Goal: Information Seeking & Learning: Learn about a topic

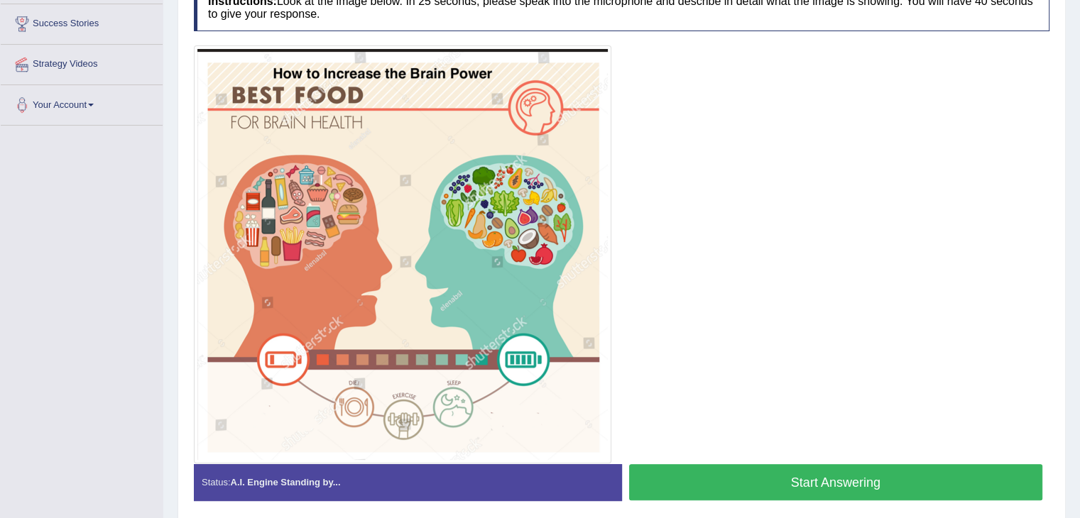
click at [800, 482] on button "Start Answering" at bounding box center [836, 482] width 414 height 36
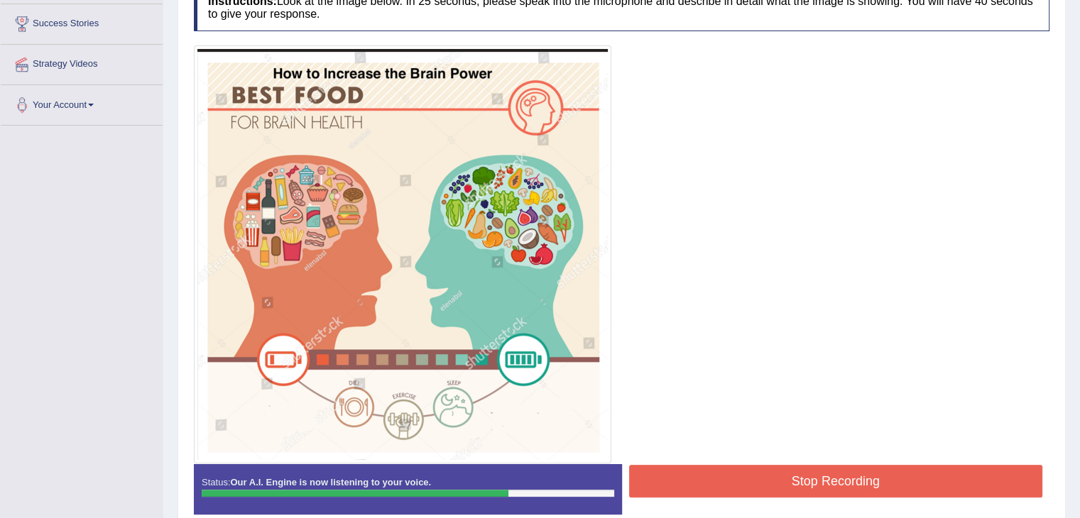
click at [800, 482] on button "Stop Recording" at bounding box center [836, 481] width 414 height 33
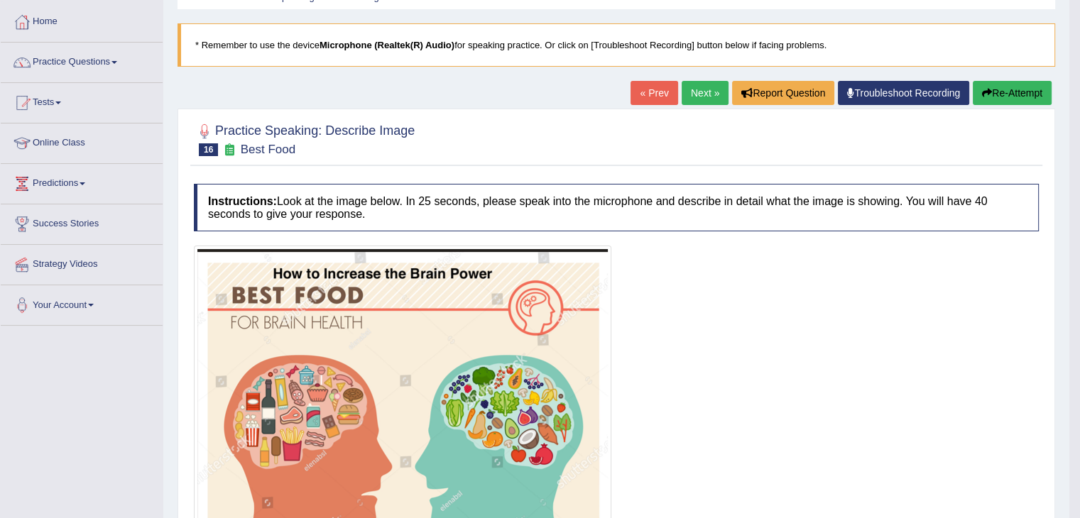
scroll to position [40, 0]
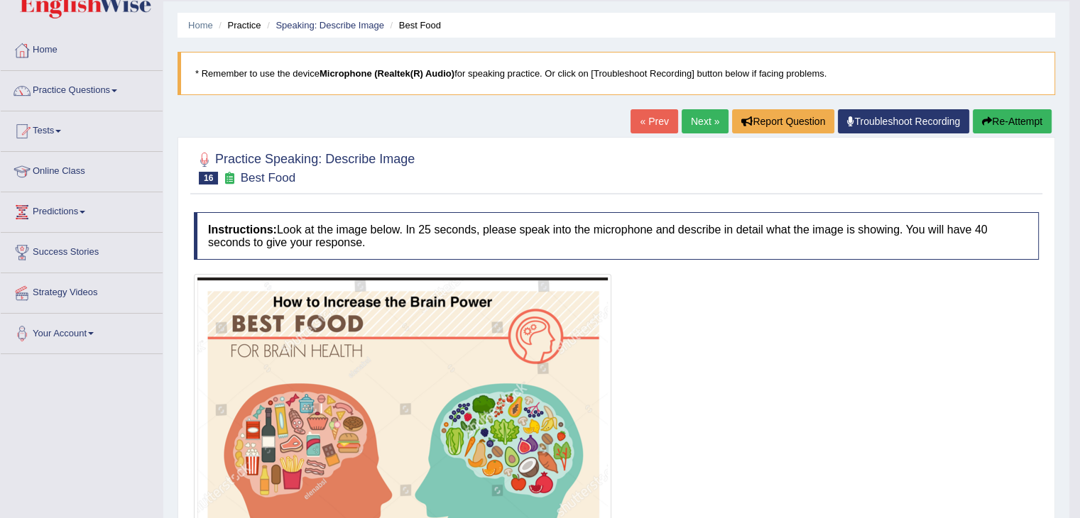
click at [702, 118] on link "Next »" at bounding box center [705, 121] width 47 height 24
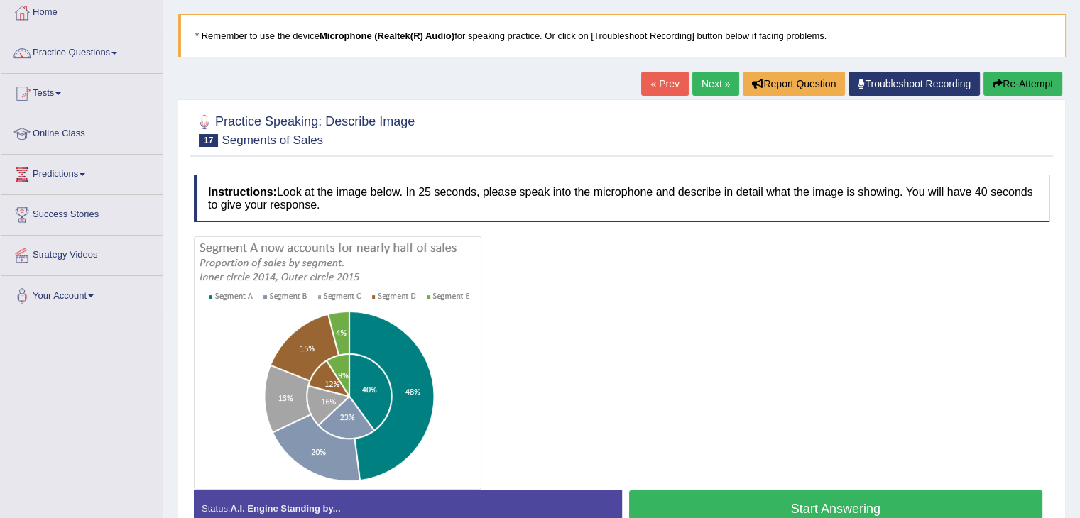
scroll to position [85, 0]
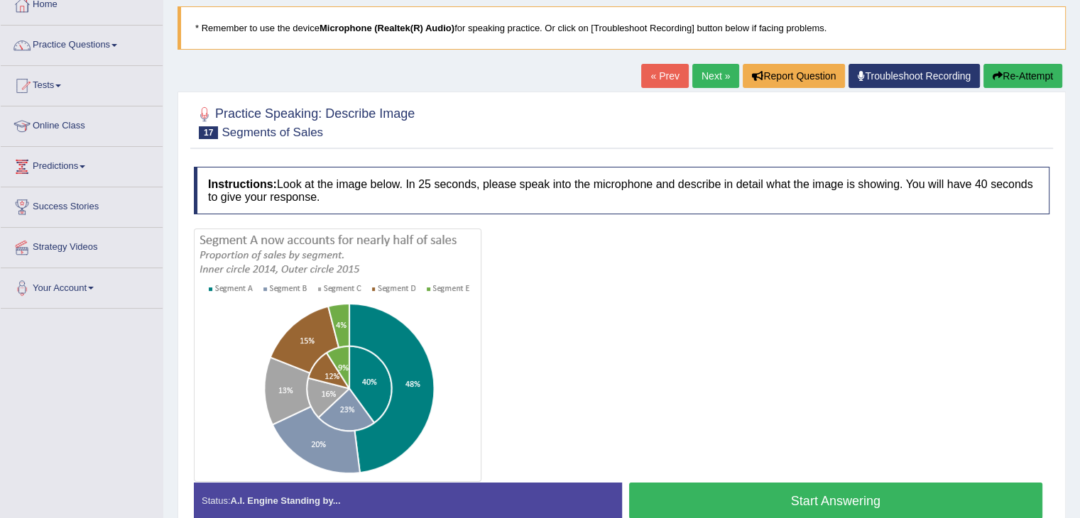
click at [242, 131] on small "Segments of Sales" at bounding box center [273, 132] width 102 height 13
click at [745, 499] on button "Start Answering" at bounding box center [836, 501] width 414 height 36
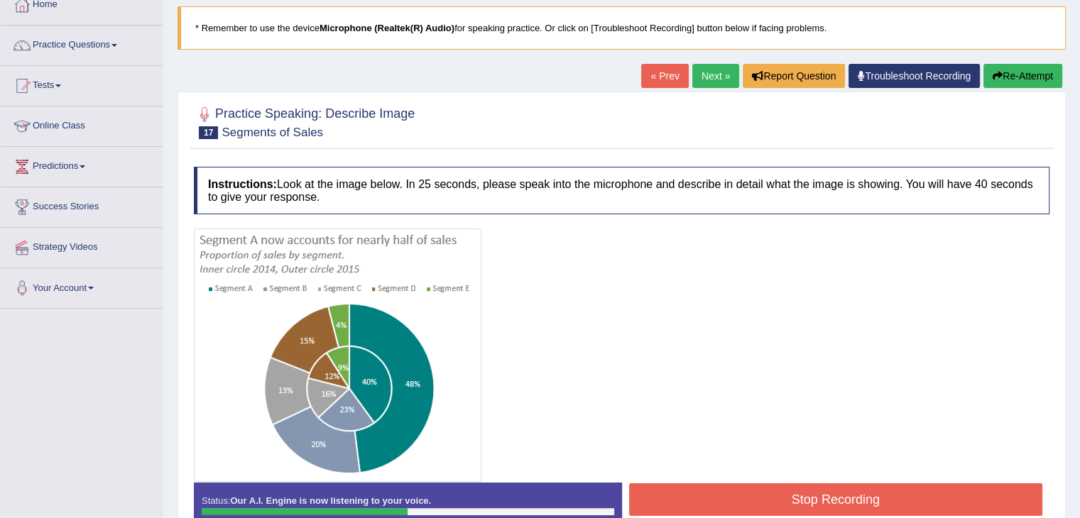
click at [778, 502] on button "Stop Recording" at bounding box center [836, 500] width 414 height 33
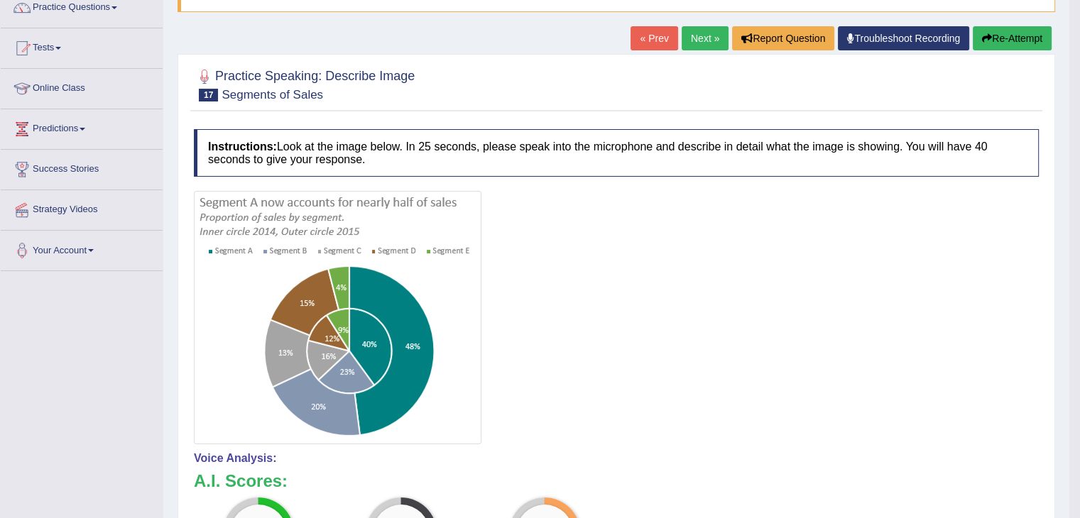
scroll to position [6, 0]
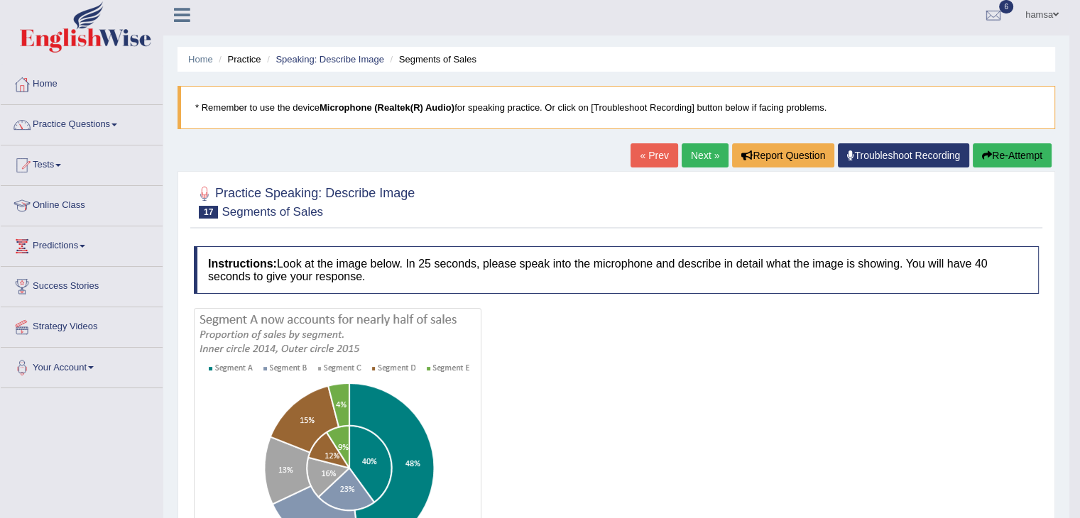
click at [1022, 157] on button "Re-Attempt" at bounding box center [1012, 155] width 79 height 24
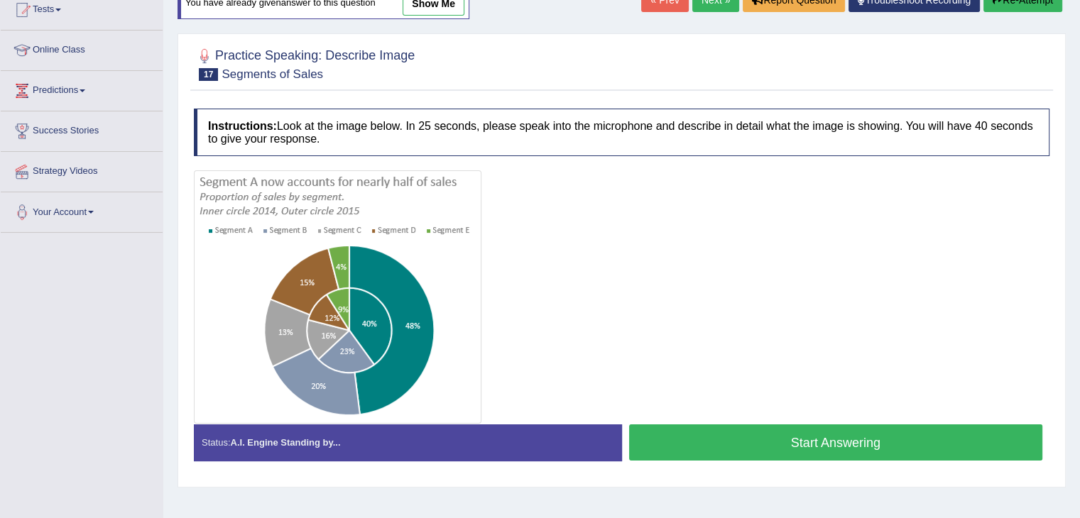
scroll to position [155, 0]
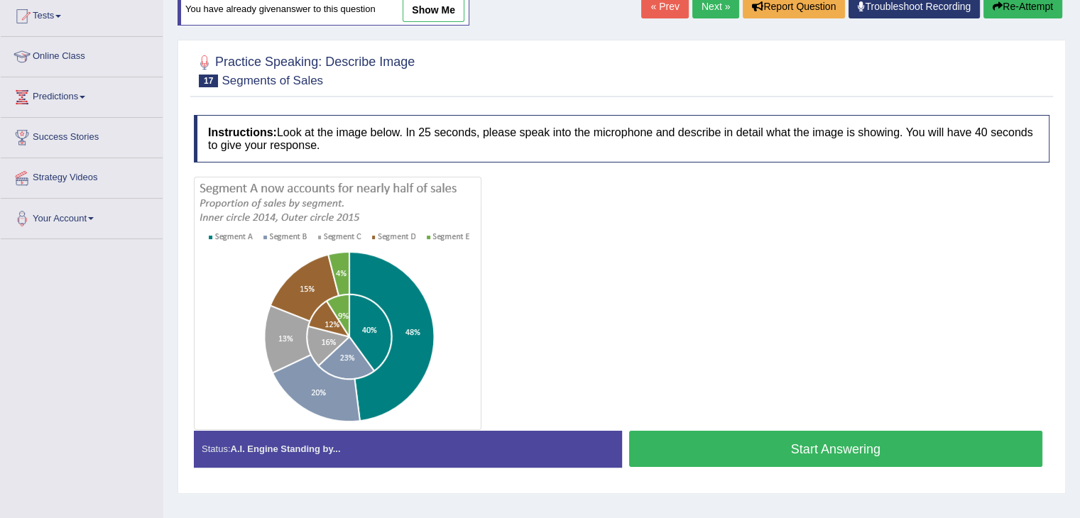
click at [832, 452] on button "Start Answering" at bounding box center [836, 449] width 414 height 36
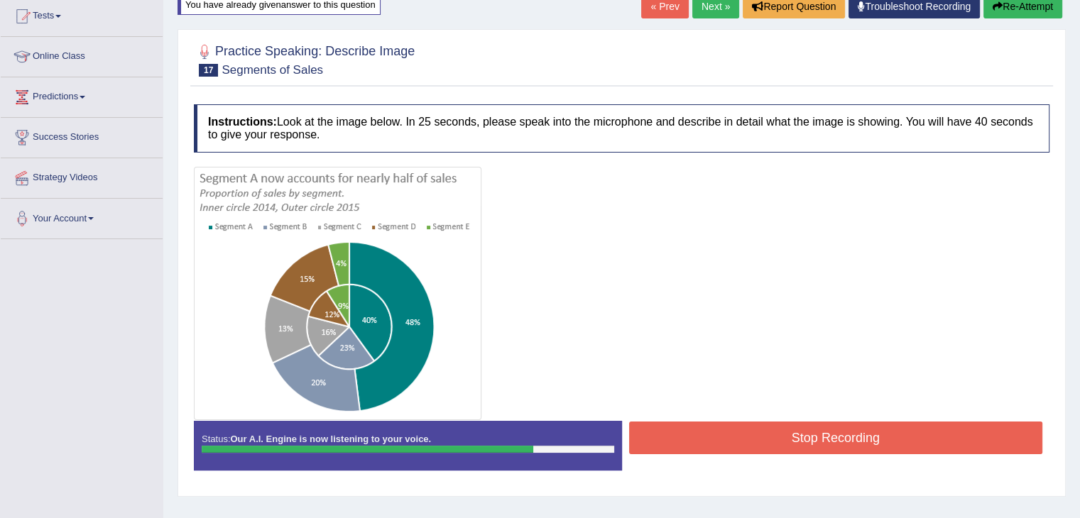
click at [819, 438] on button "Stop Recording" at bounding box center [836, 438] width 414 height 33
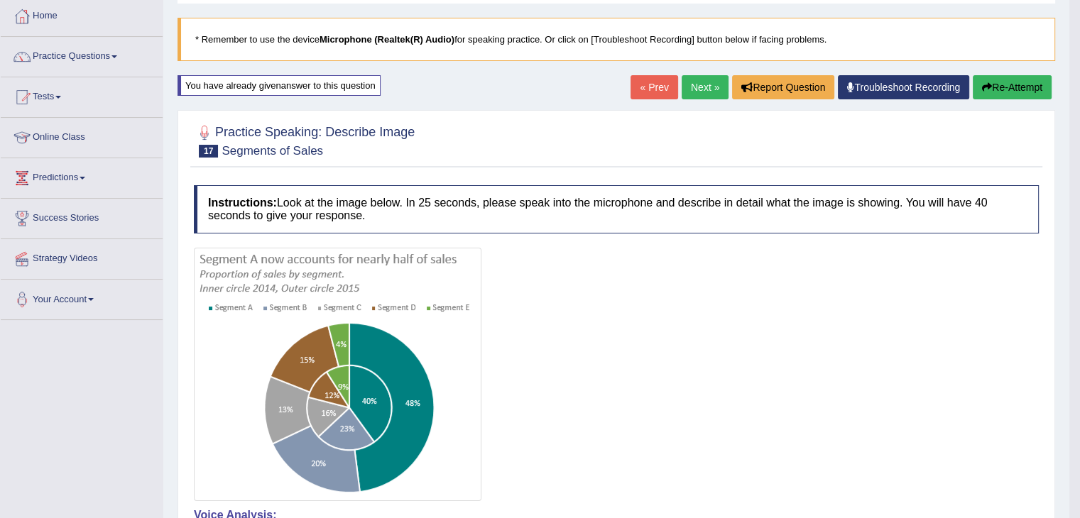
scroll to position [71, 0]
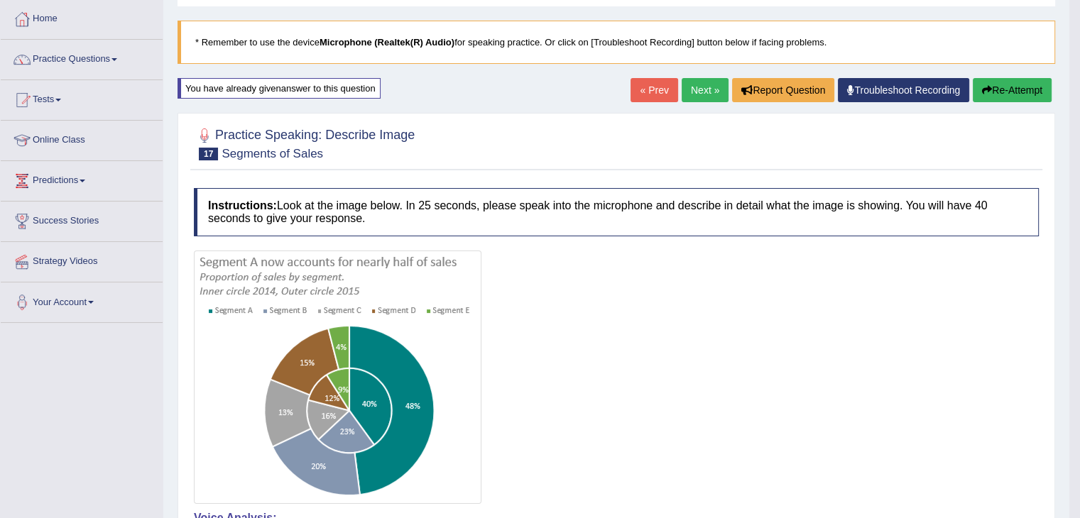
click at [1008, 86] on button "Re-Attempt" at bounding box center [1012, 90] width 79 height 24
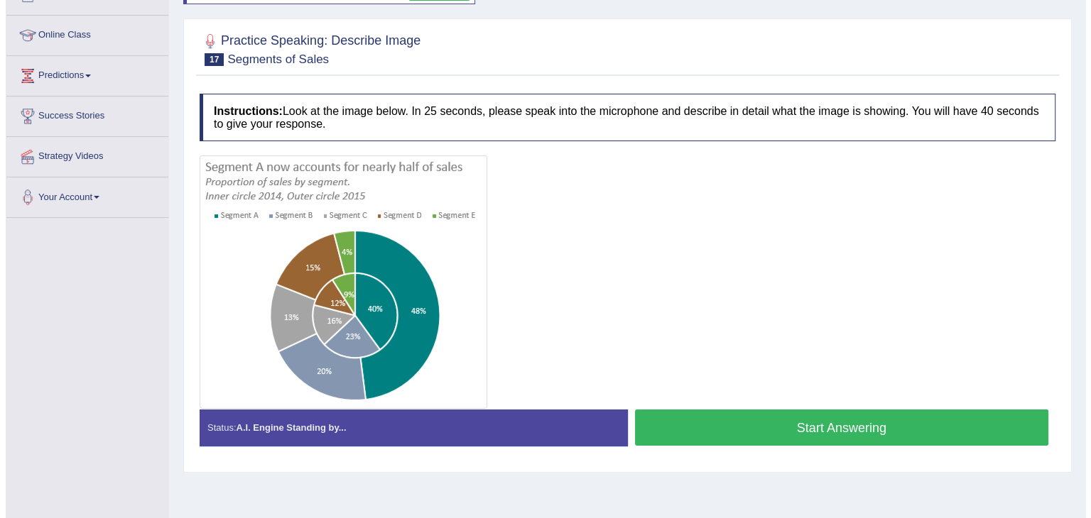
scroll to position [173, 0]
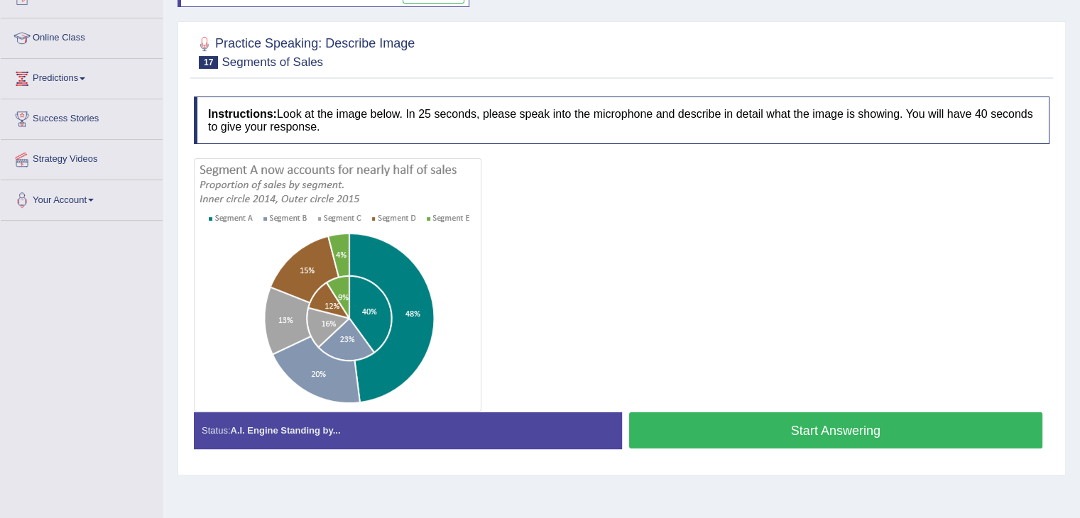
click at [810, 424] on button "Start Answering" at bounding box center [836, 431] width 414 height 36
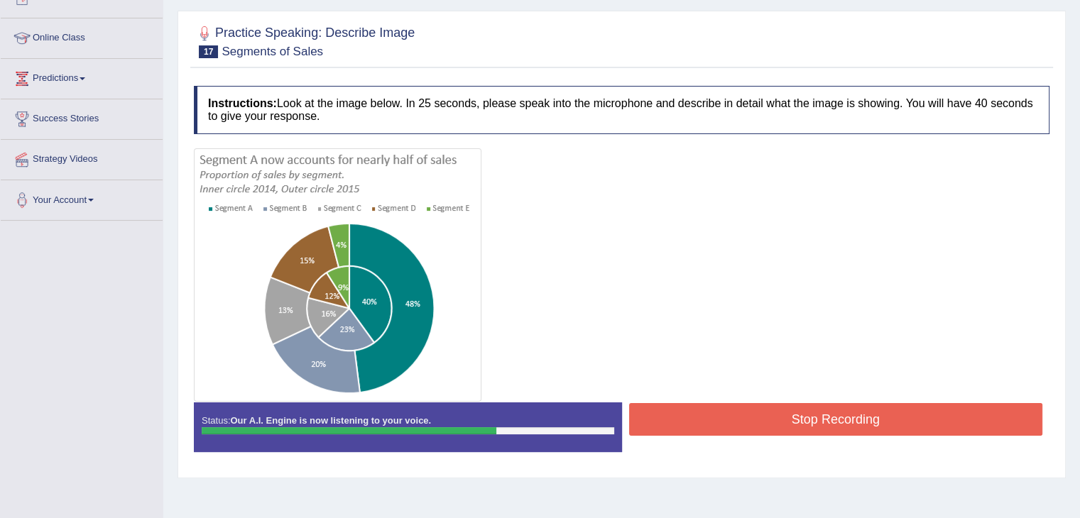
click at [810, 424] on button "Stop Recording" at bounding box center [836, 419] width 414 height 33
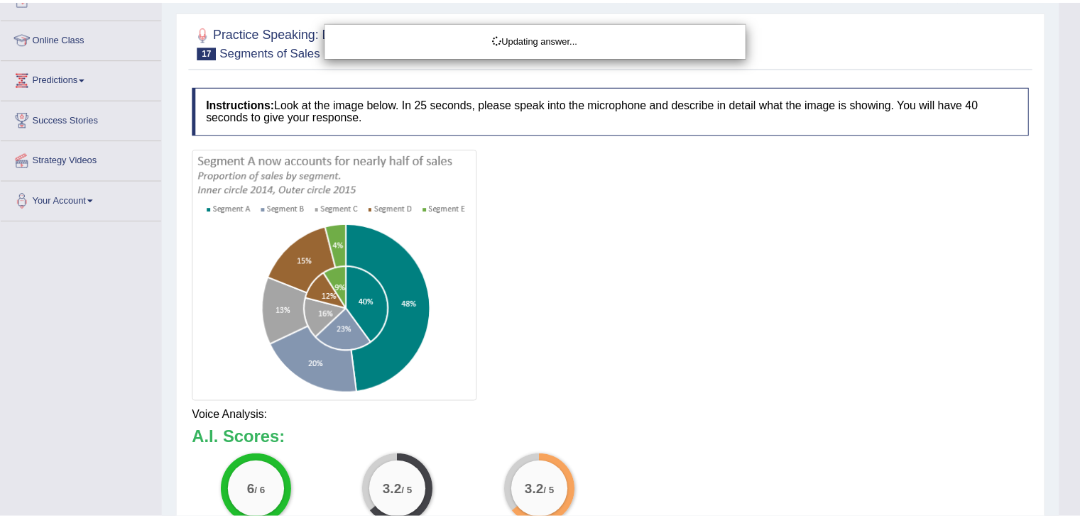
scroll to position [179, 0]
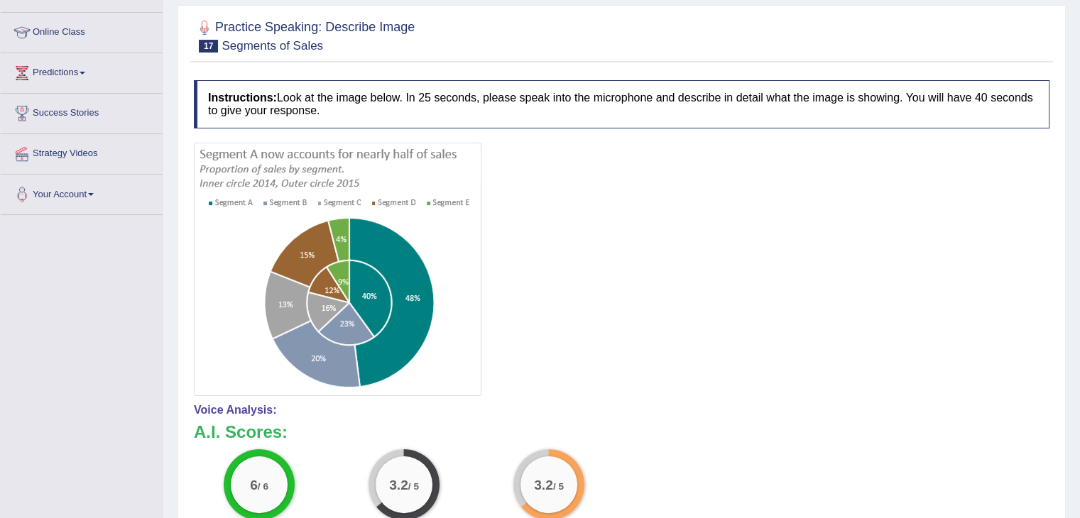
drag, startPoint x: 1083, startPoint y: 138, endPoint x: 1090, endPoint y: 302, distance: 164.2
click at [1079, 302] on html "Toggle navigation Home Practice Questions Speaking Practice Read Aloud Repeat S…" at bounding box center [540, 80] width 1080 height 518
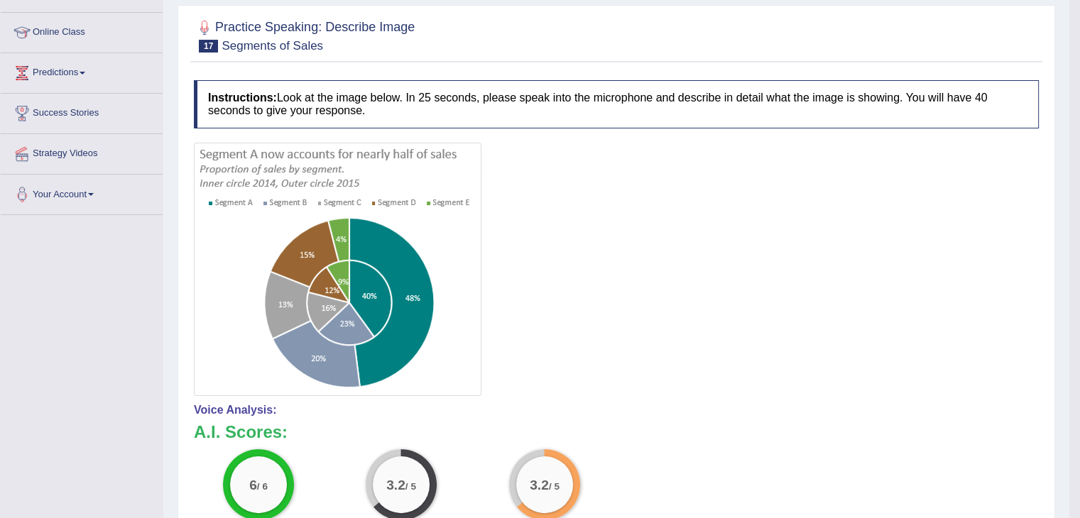
scroll to position [0, 0]
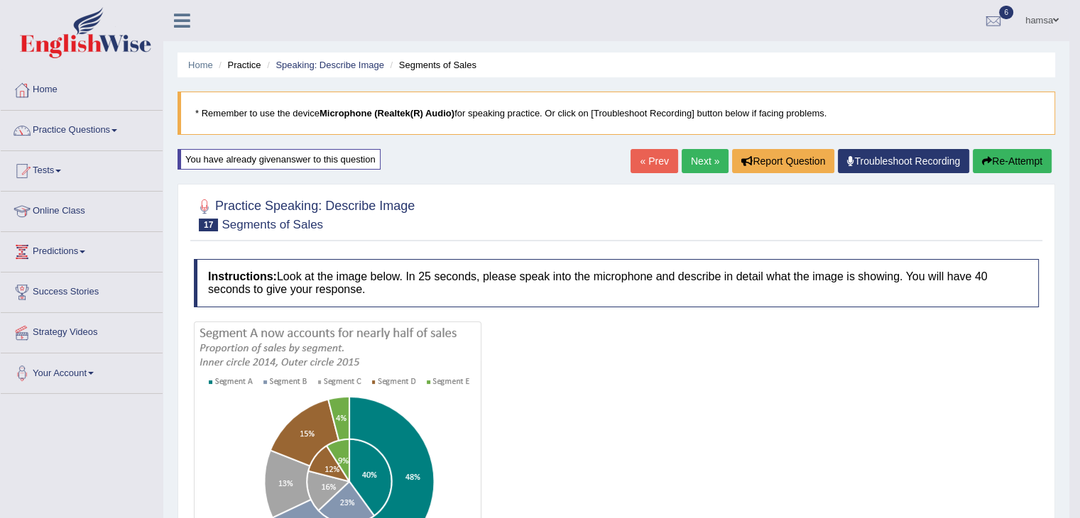
click at [696, 166] on link "Next »" at bounding box center [705, 161] width 47 height 24
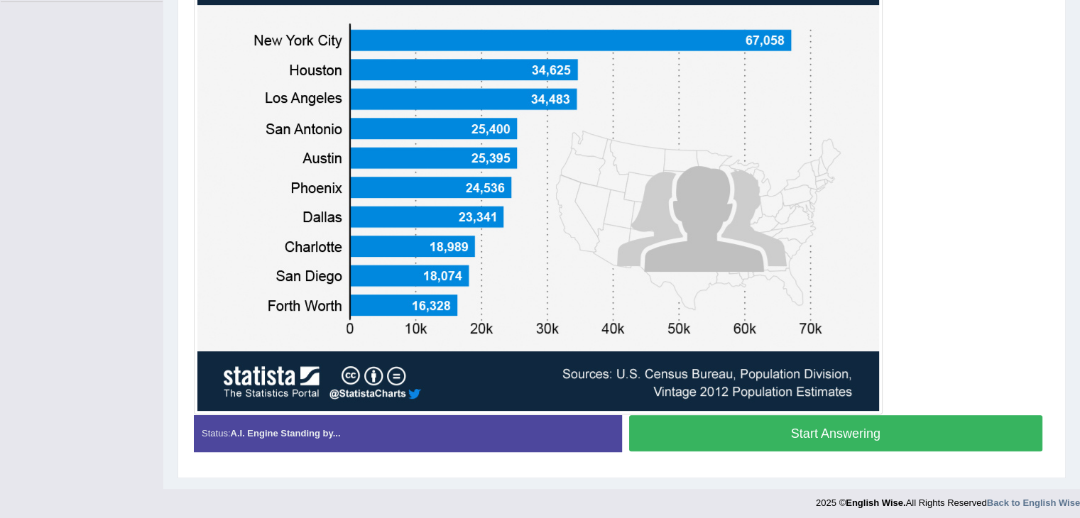
scroll to position [364, 0]
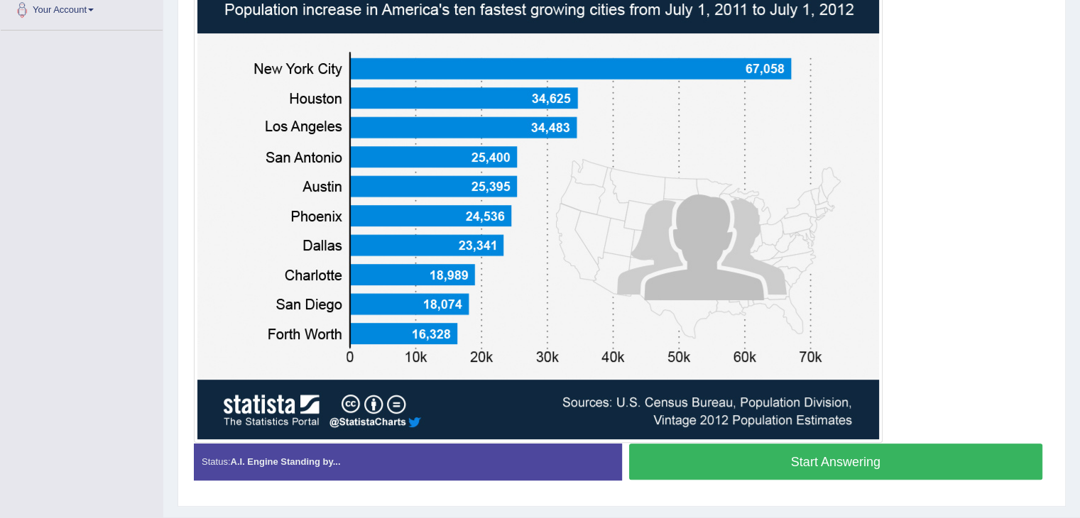
drag, startPoint x: 814, startPoint y: 458, endPoint x: 1020, endPoint y: 341, distance: 237.6
click at [1020, 341] on div "Instructions: Look at the image below. In 25 seconds, please speak into the mic…" at bounding box center [621, 189] width 863 height 617
drag, startPoint x: 849, startPoint y: 458, endPoint x: 801, endPoint y: 463, distance: 48.5
click at [801, 463] on button "Start Answering" at bounding box center [836, 462] width 414 height 36
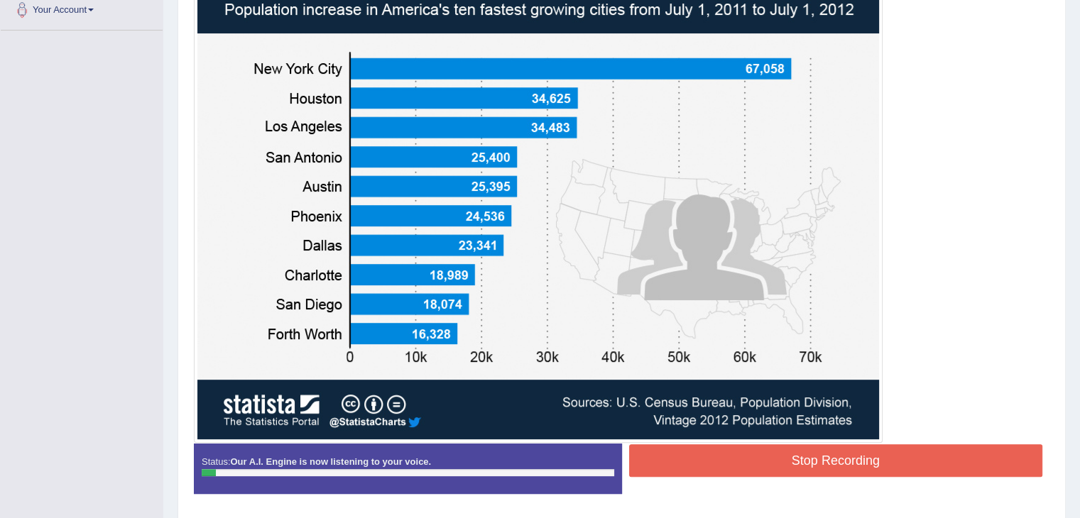
click at [801, 463] on button "Stop Recording" at bounding box center [836, 461] width 414 height 33
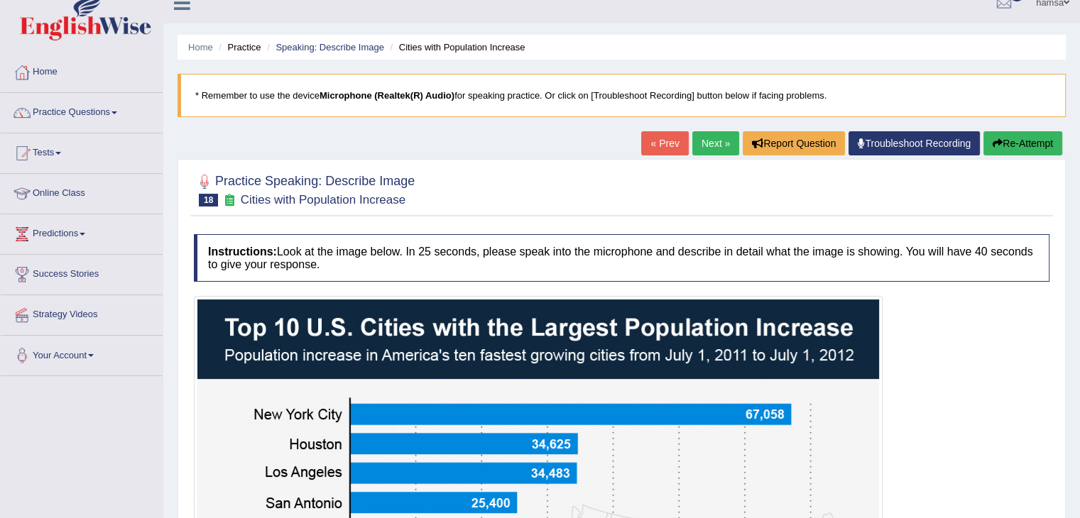
scroll to position [37, 0]
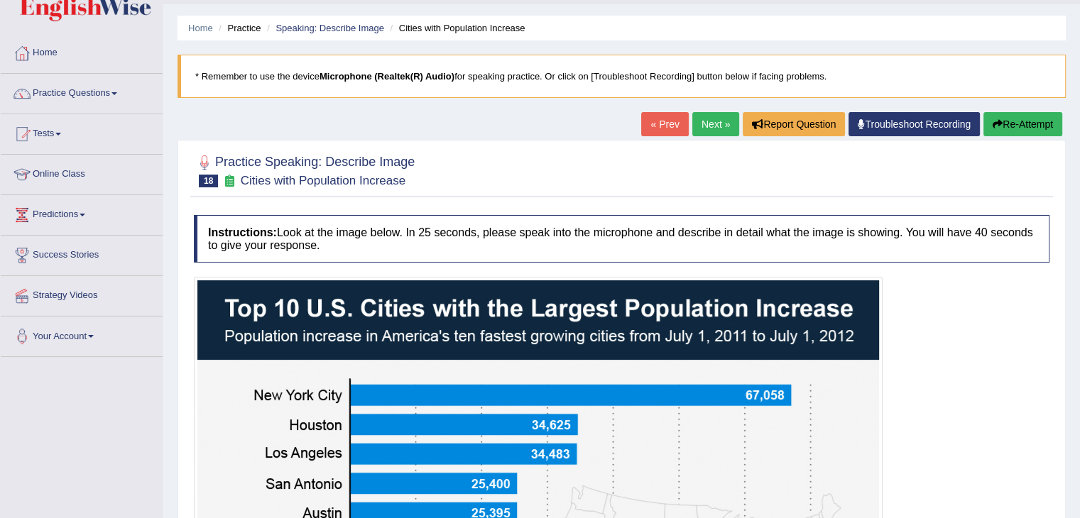
click at [1020, 119] on button "Re-Attempt" at bounding box center [1023, 124] width 79 height 24
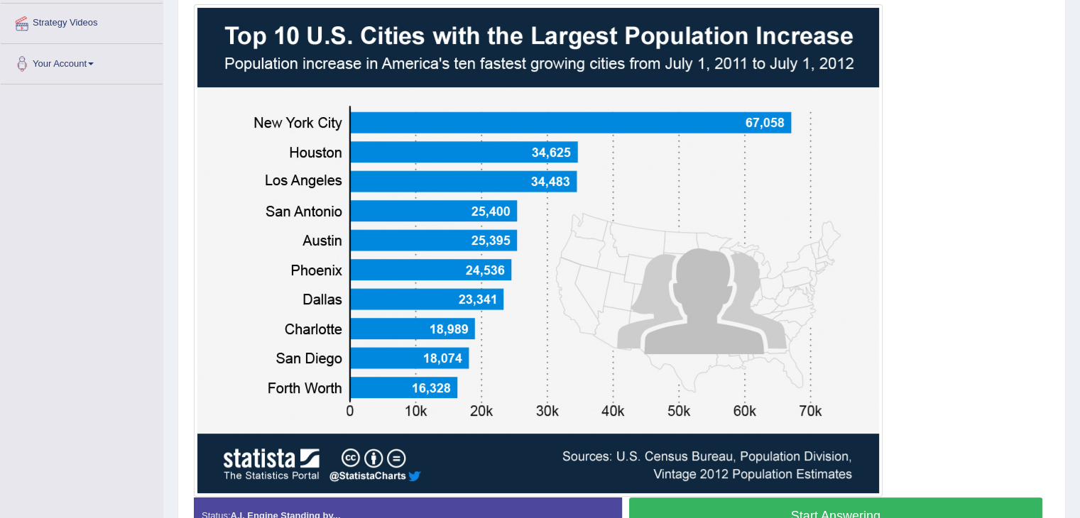
scroll to position [310, 0]
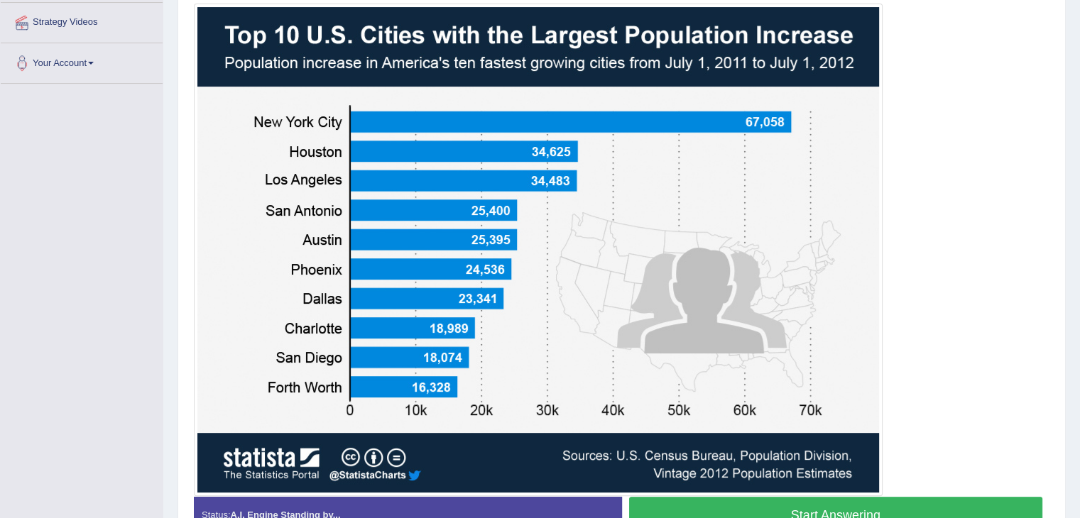
click at [806, 512] on button "Start Answering" at bounding box center [836, 515] width 414 height 36
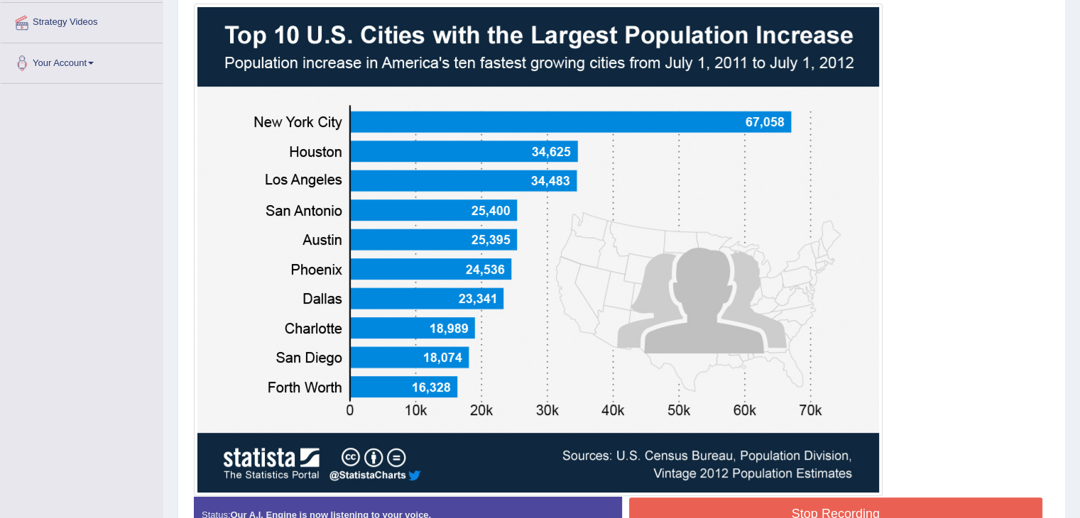
click at [806, 512] on button "Stop Recording" at bounding box center [836, 514] width 414 height 33
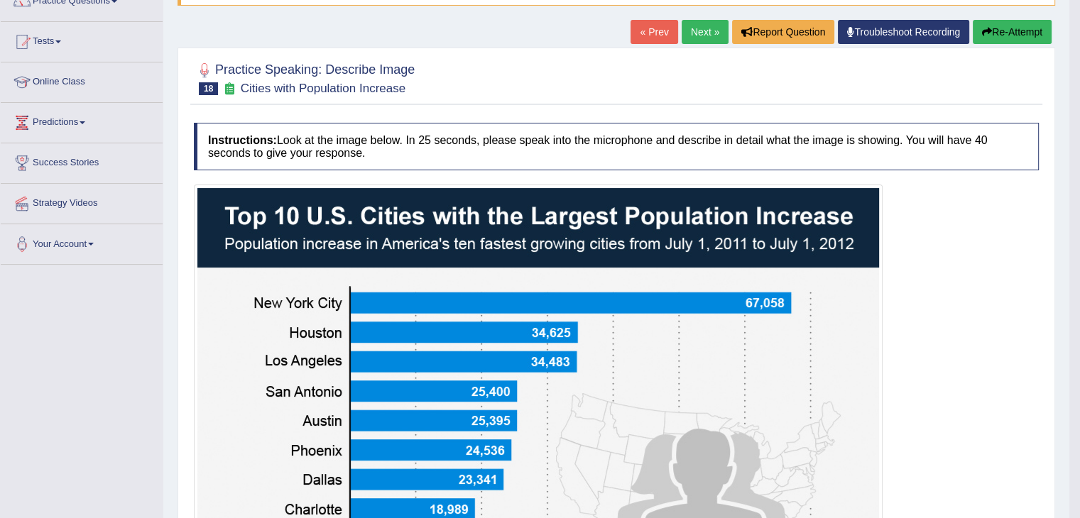
scroll to position [93, 0]
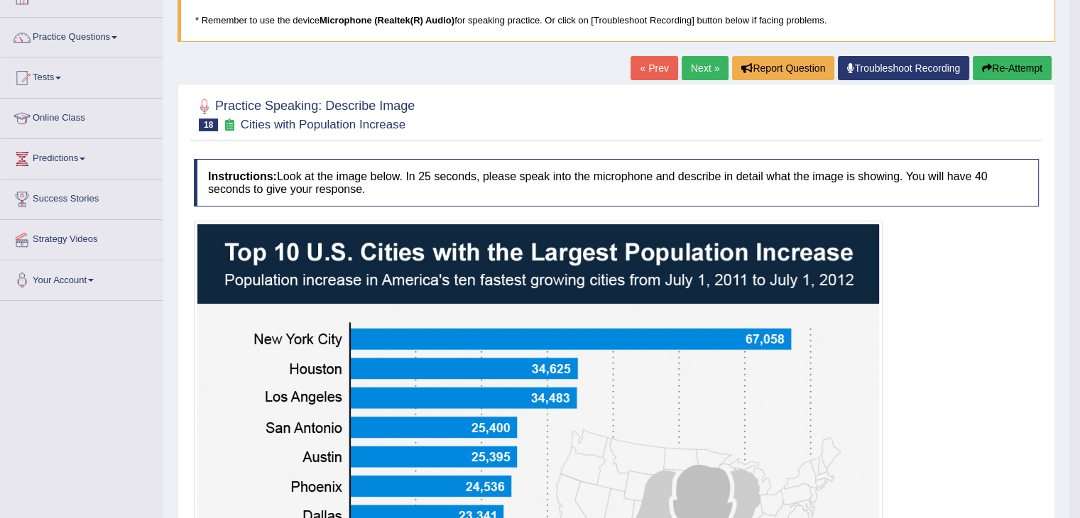
click at [697, 67] on link "Next »" at bounding box center [705, 68] width 47 height 24
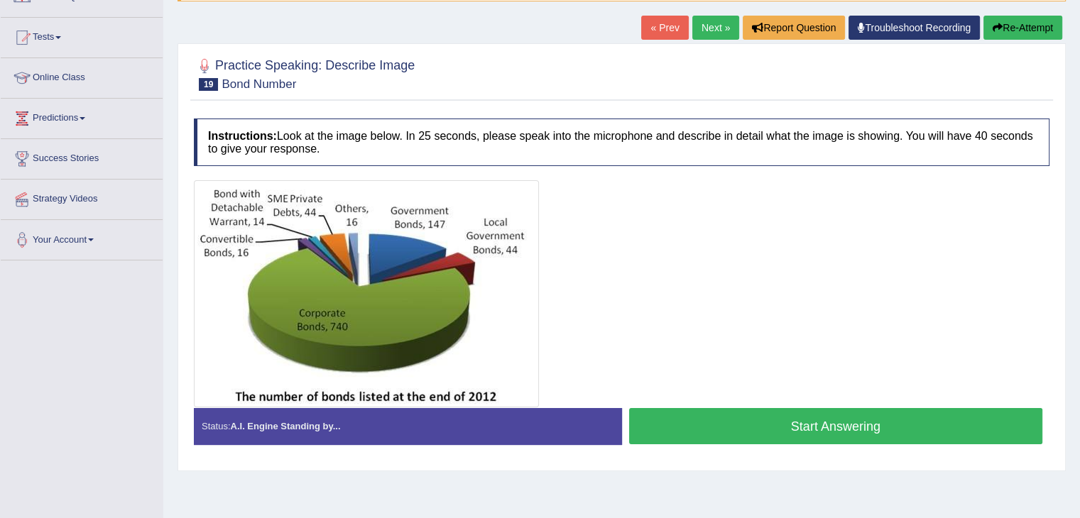
scroll to position [142, 0]
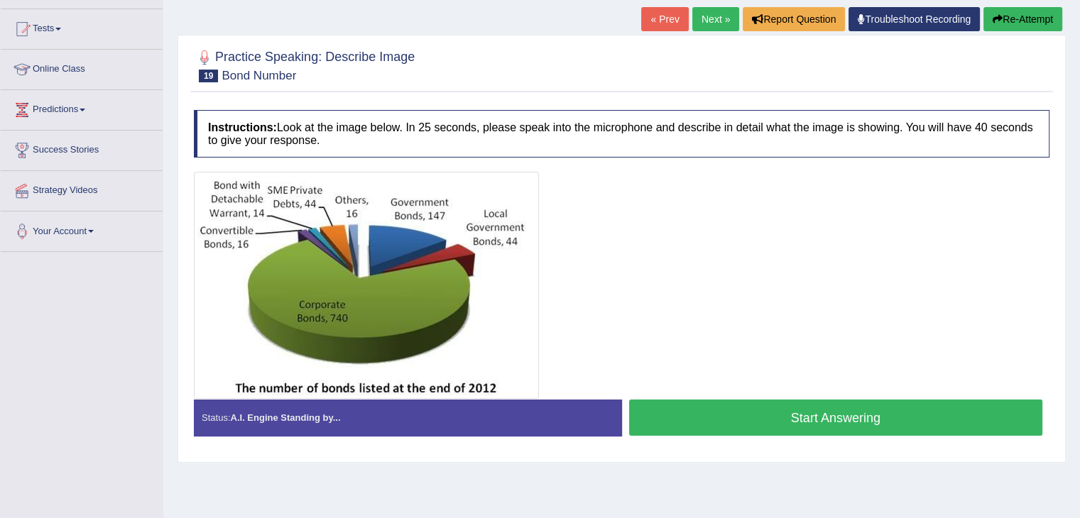
click at [807, 418] on button "Start Answering" at bounding box center [836, 418] width 414 height 36
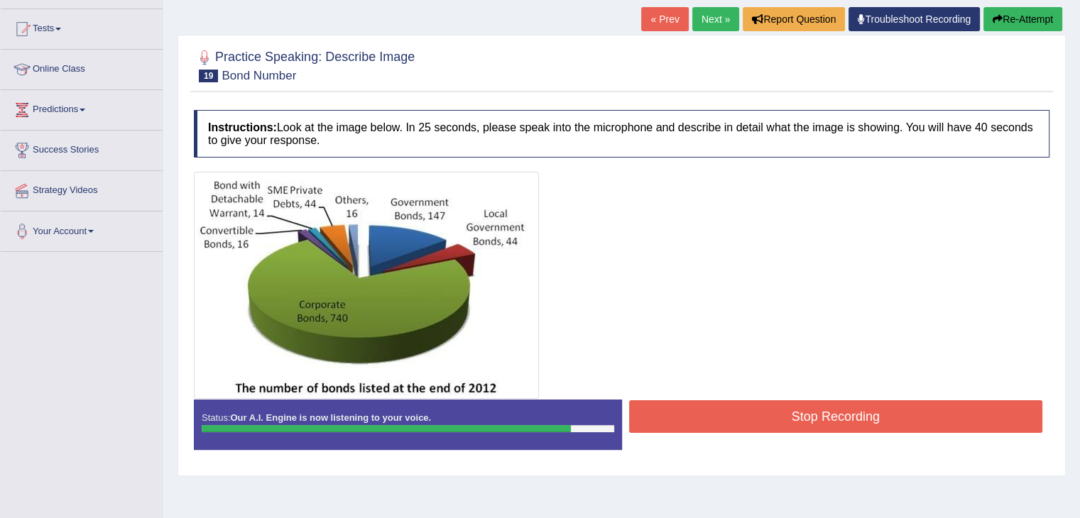
click at [750, 420] on button "Stop Recording" at bounding box center [836, 417] width 414 height 33
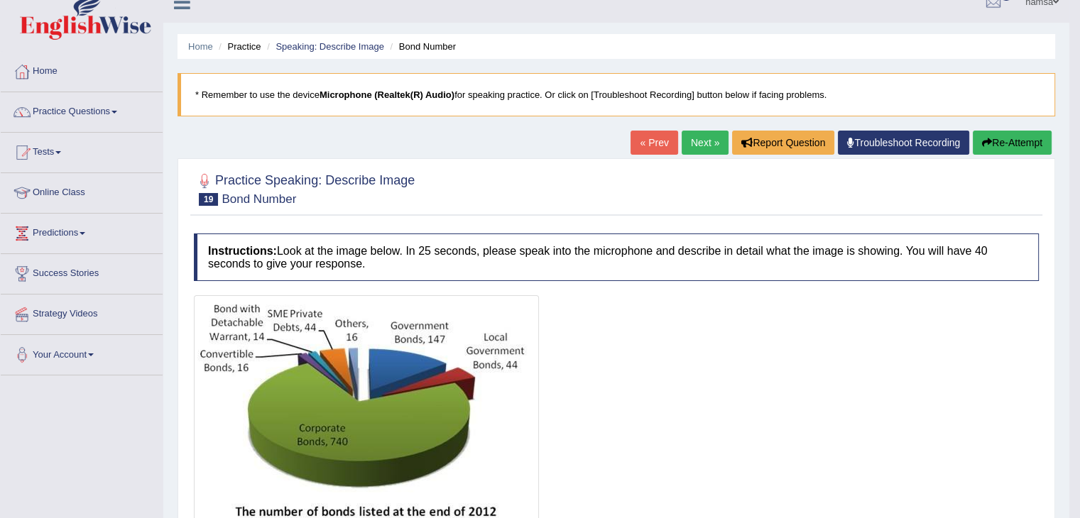
scroll to position [16, 0]
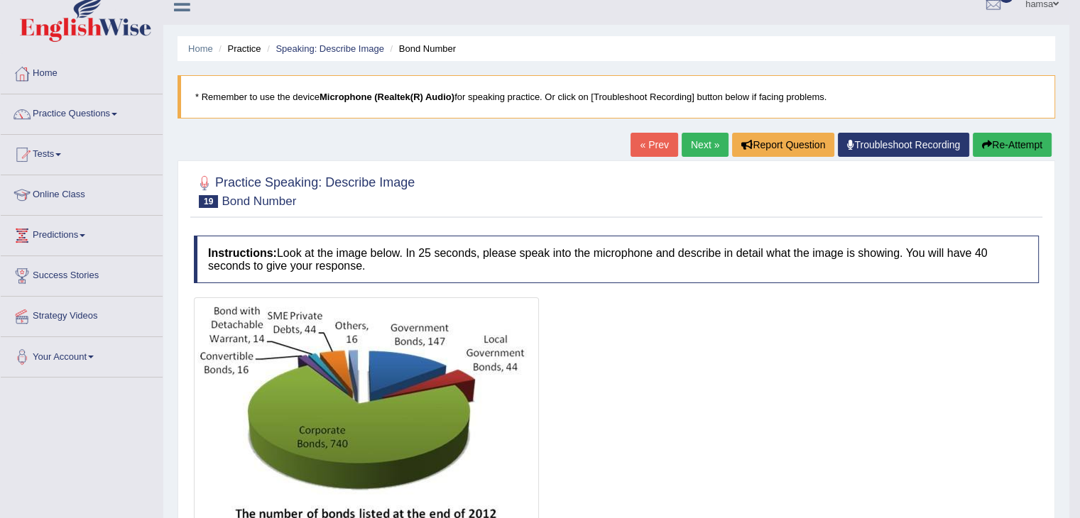
click at [696, 138] on link "Next »" at bounding box center [705, 145] width 47 height 24
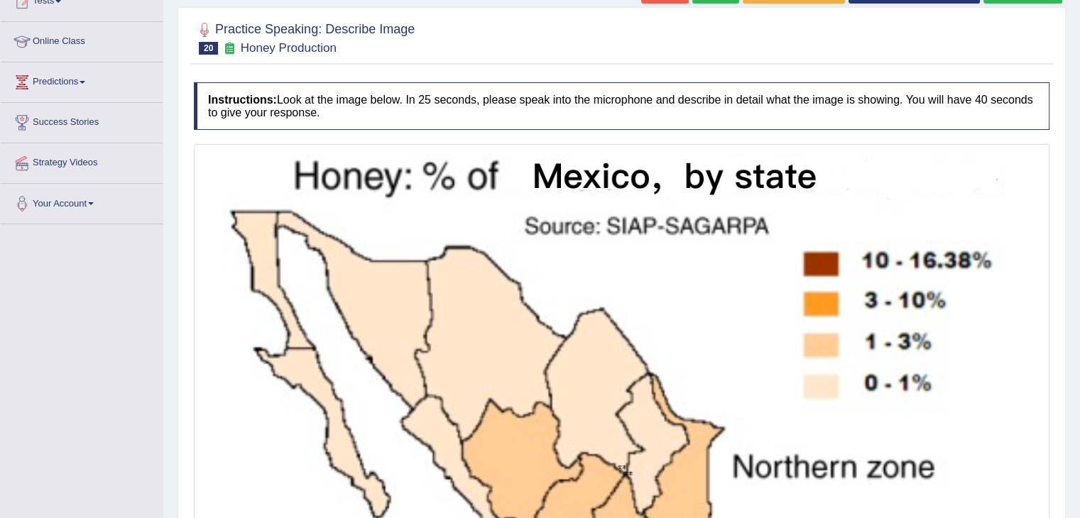
scroll to position [156, 0]
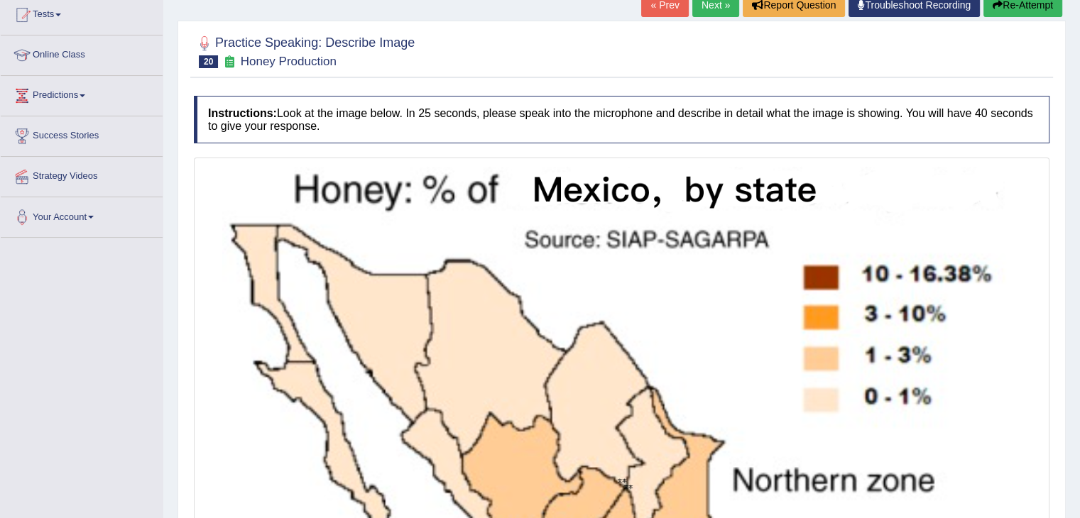
drag, startPoint x: 1060, startPoint y: 236, endPoint x: 1077, endPoint y: 362, distance: 126.8
click at [1077, 362] on div "Home Practice Speaking: Describe Image Honey Production * Remember to use the d…" at bounding box center [621, 361] width 917 height 1034
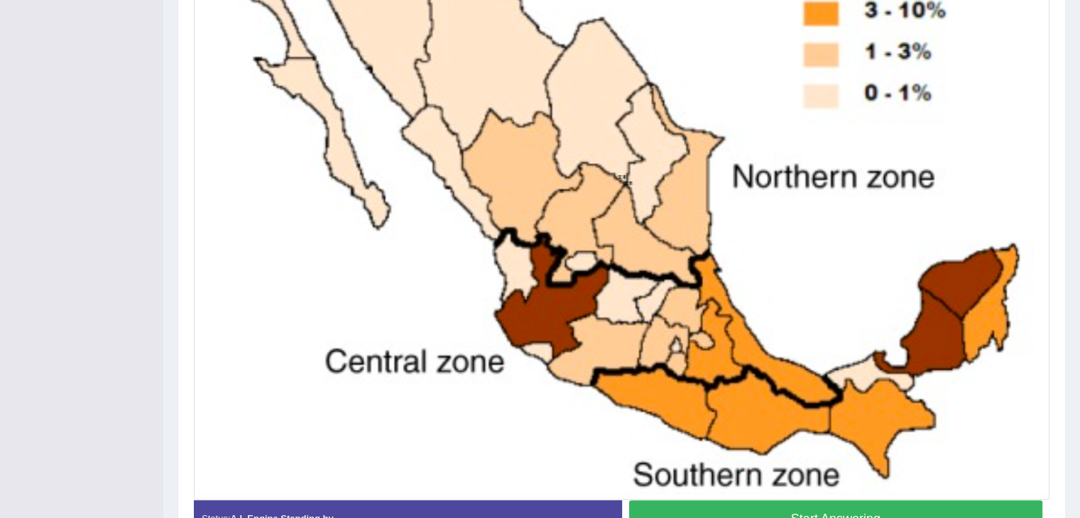
scroll to position [469, 0]
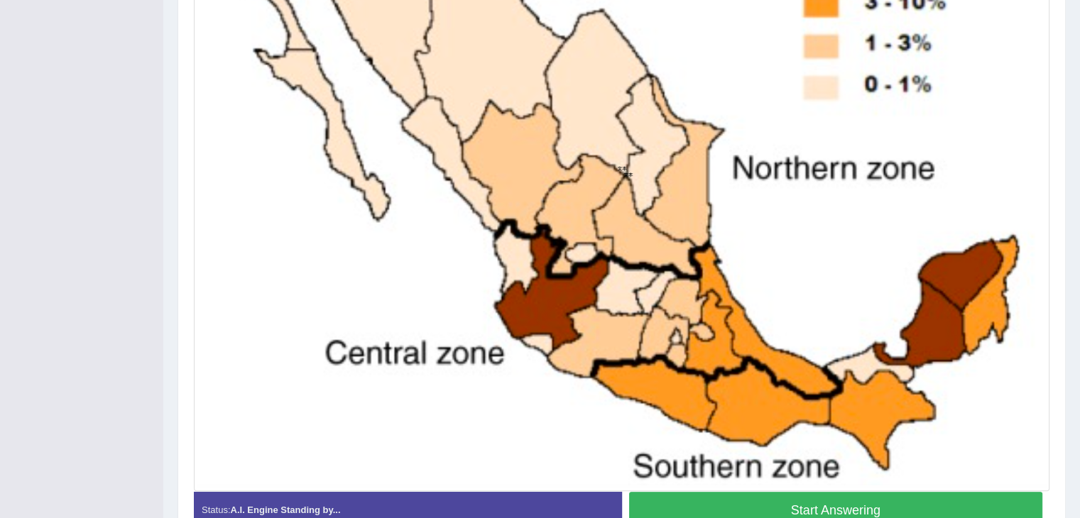
click at [821, 507] on button "Start Answering" at bounding box center [836, 510] width 414 height 36
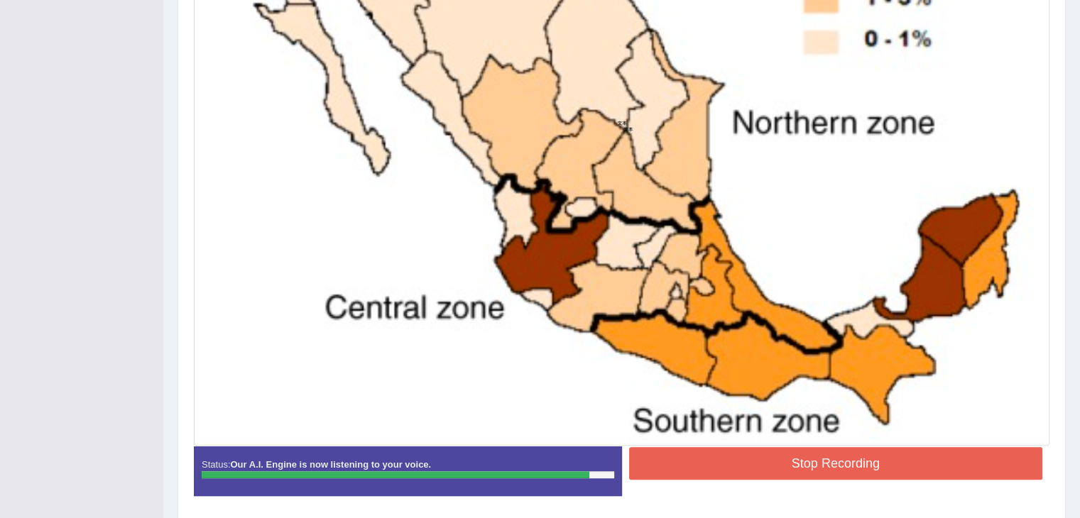
scroll to position [563, 0]
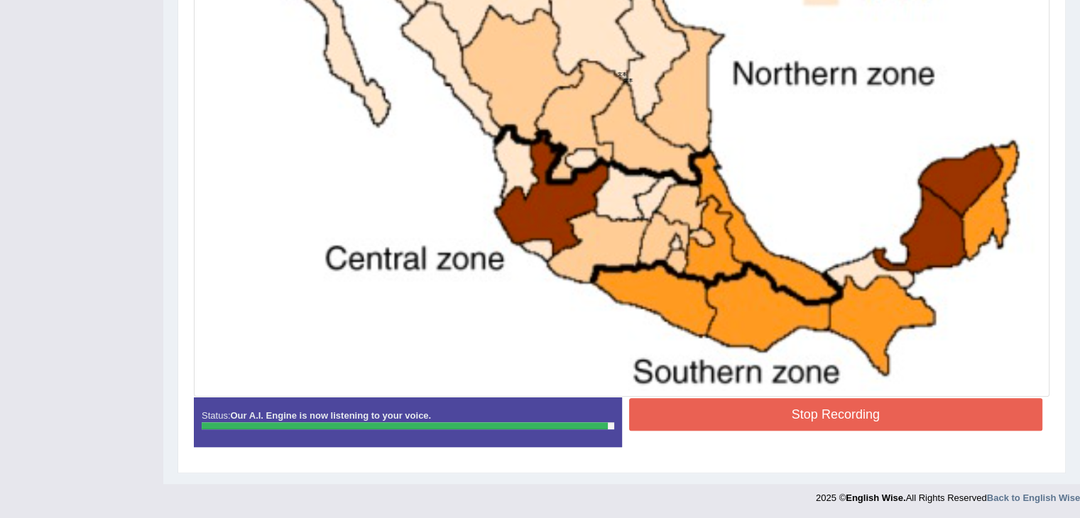
click at [847, 413] on button "Stop Recording" at bounding box center [836, 414] width 414 height 33
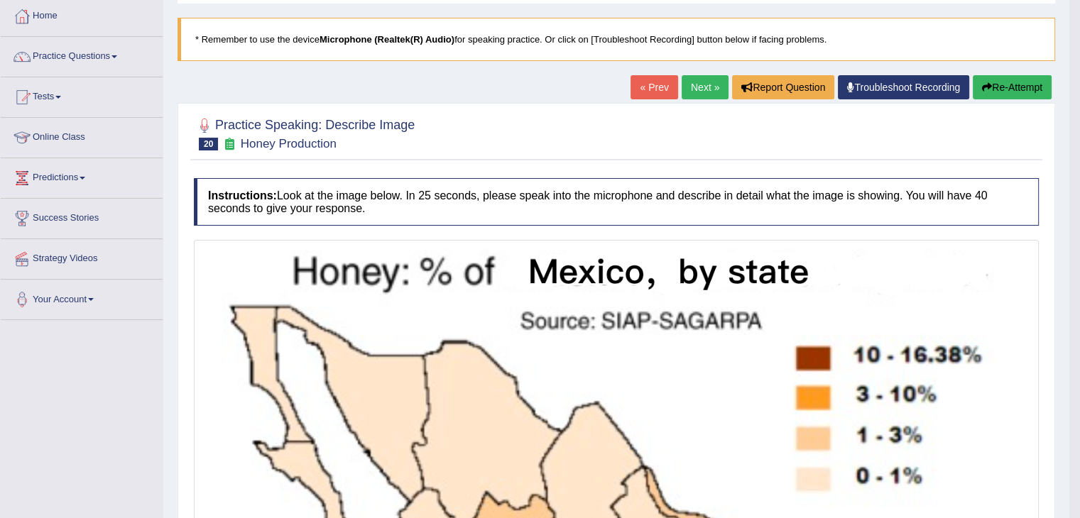
scroll to position [65, 0]
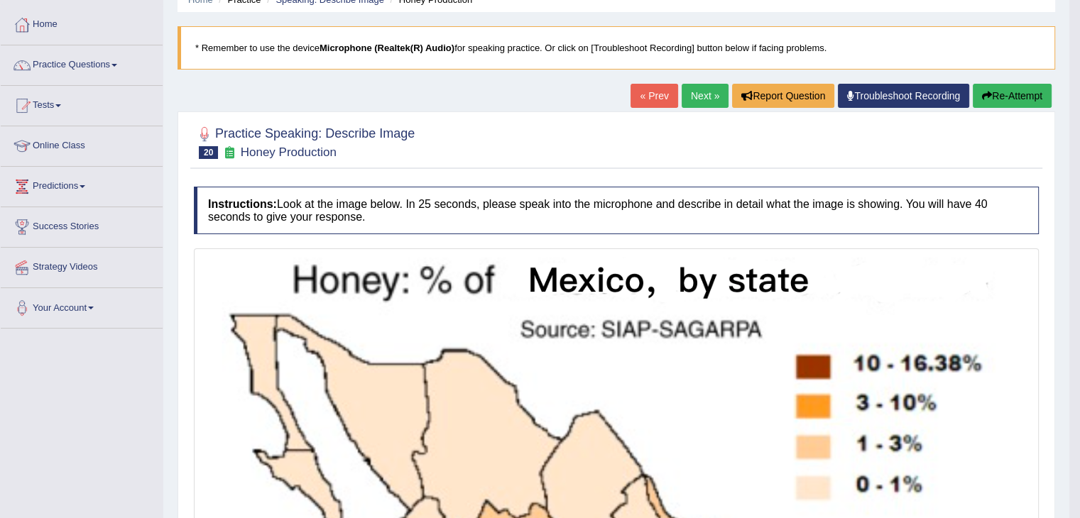
click at [692, 97] on link "Next »" at bounding box center [705, 96] width 47 height 24
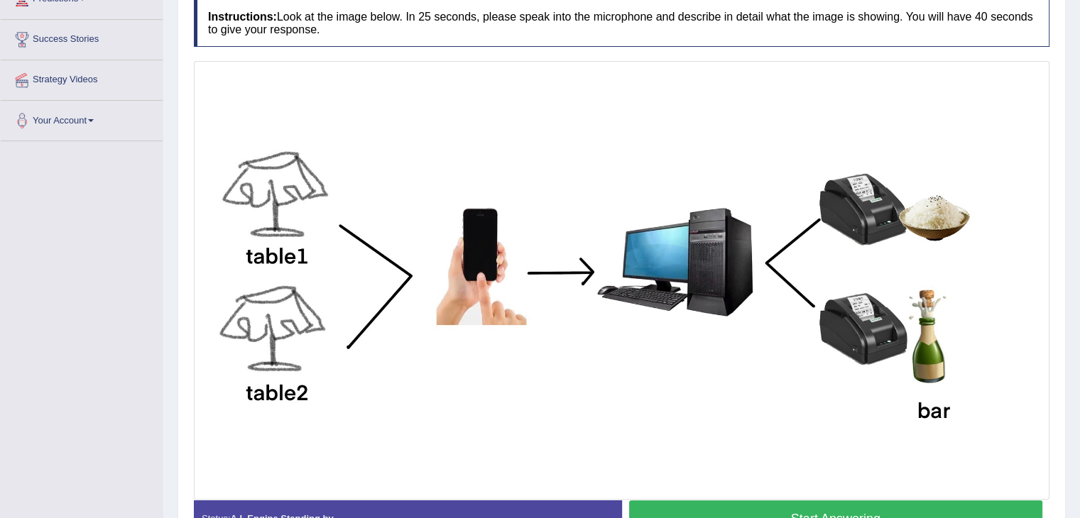
scroll to position [254, 0]
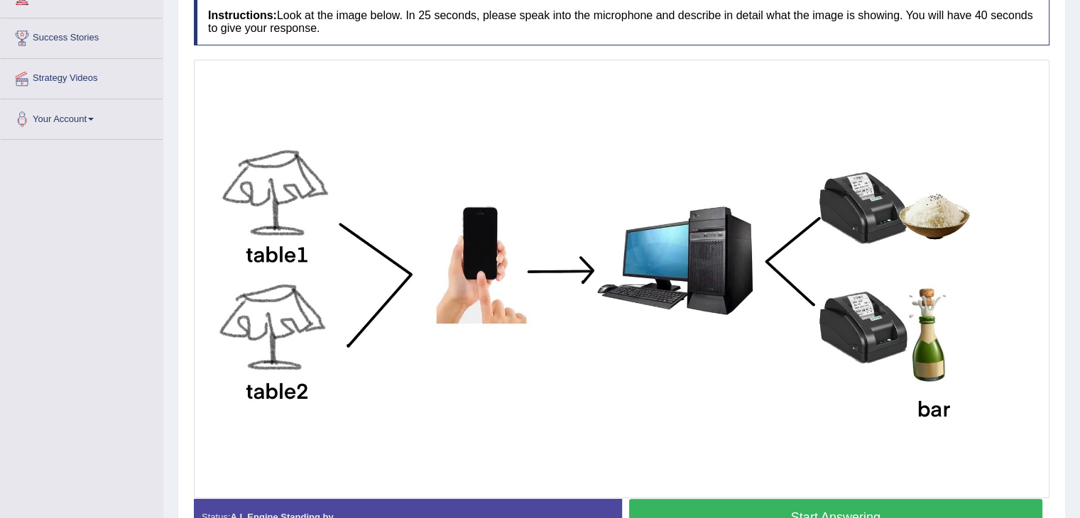
drag, startPoint x: 1083, startPoint y: 125, endPoint x: 1090, endPoint y: 271, distance: 145.8
click at [1079, 264] on html "Toggle navigation Home Practice Questions Speaking Practice Read Aloud Repeat S…" at bounding box center [540, 5] width 1080 height 518
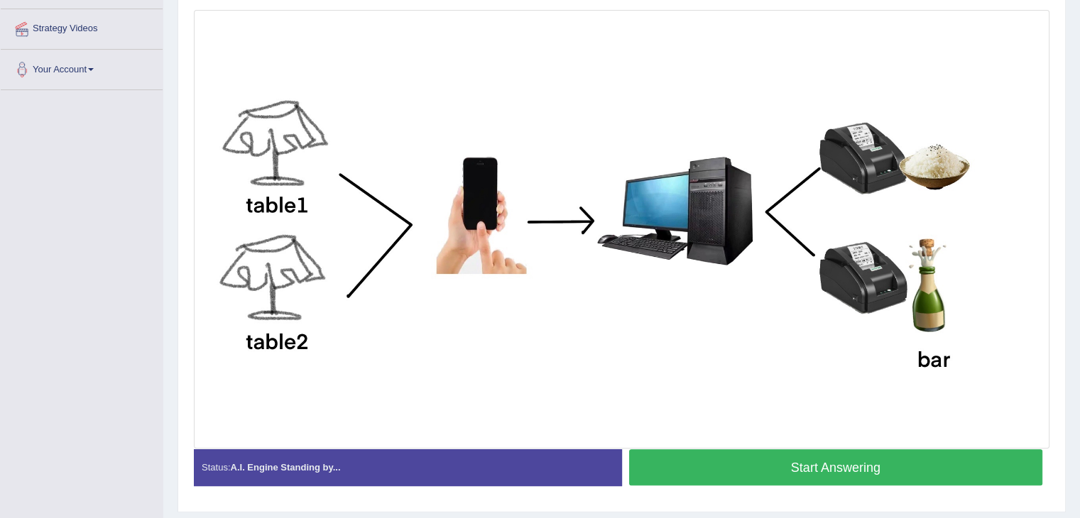
scroll to position [343, 0]
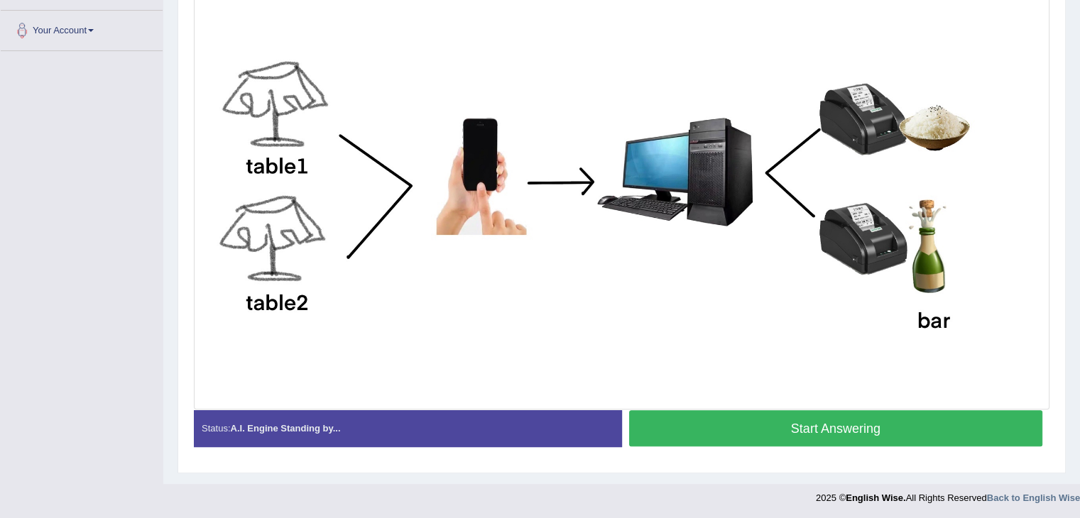
click at [802, 423] on button "Start Answering" at bounding box center [836, 428] width 414 height 36
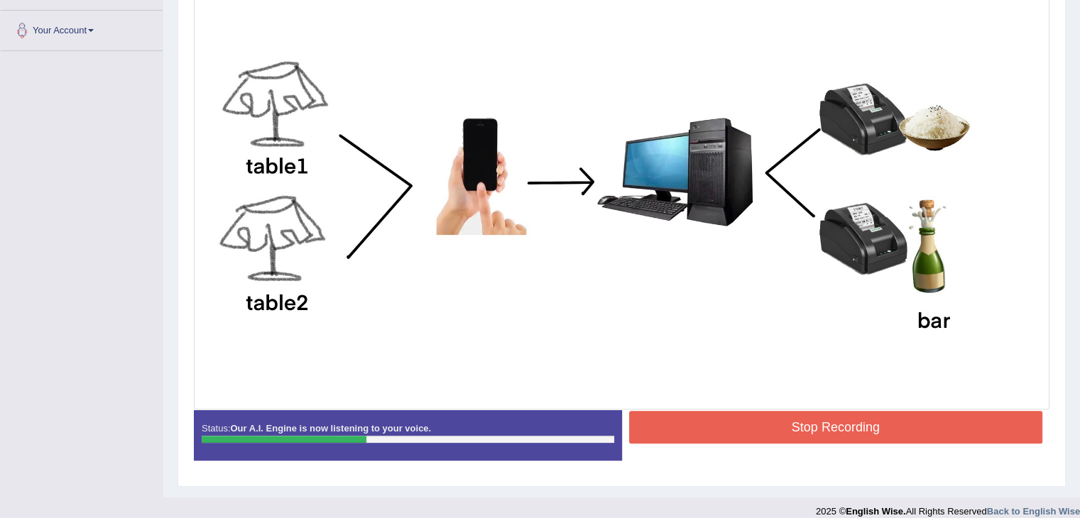
click at [636, 238] on img at bounding box center [621, 190] width 849 height 432
click at [818, 426] on button "Stop Recording" at bounding box center [836, 427] width 414 height 33
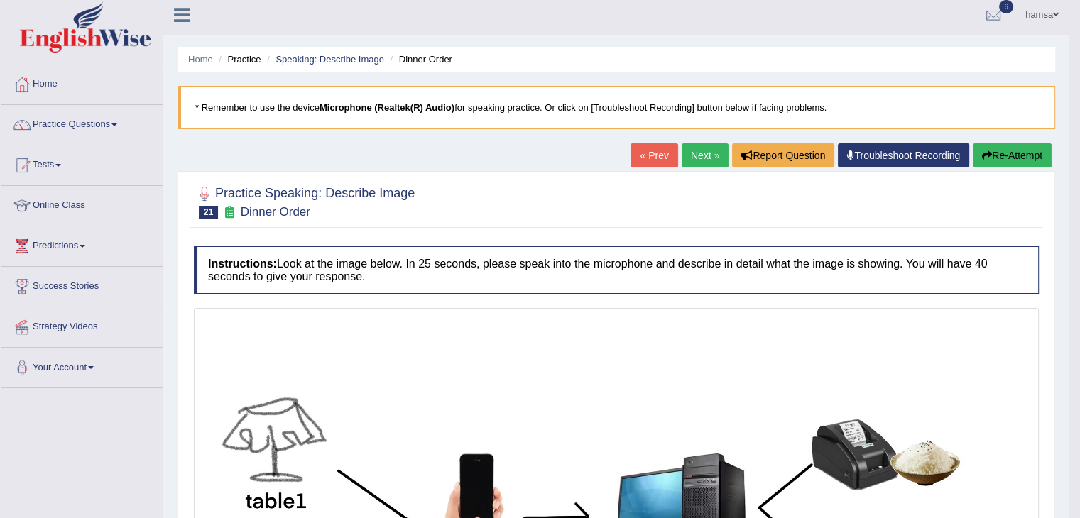
scroll to position [0, 0]
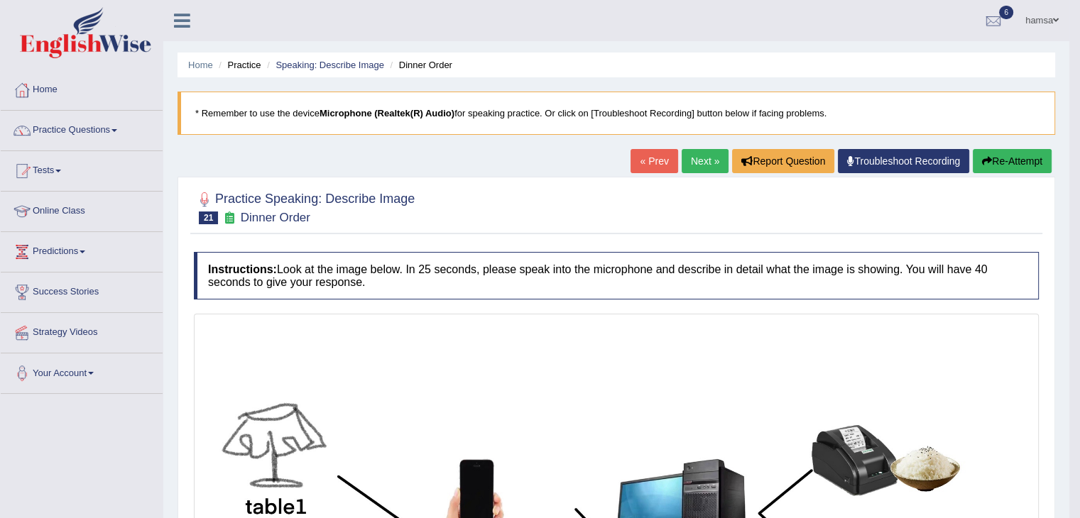
click at [691, 160] on link "Next »" at bounding box center [705, 161] width 47 height 24
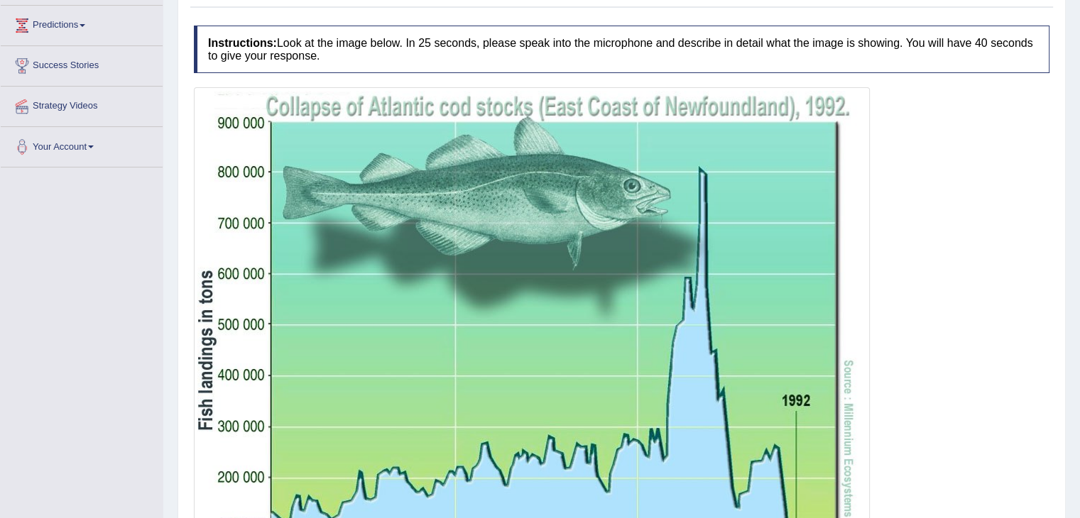
scroll to position [194, 0]
